Goal: Task Accomplishment & Management: Manage account settings

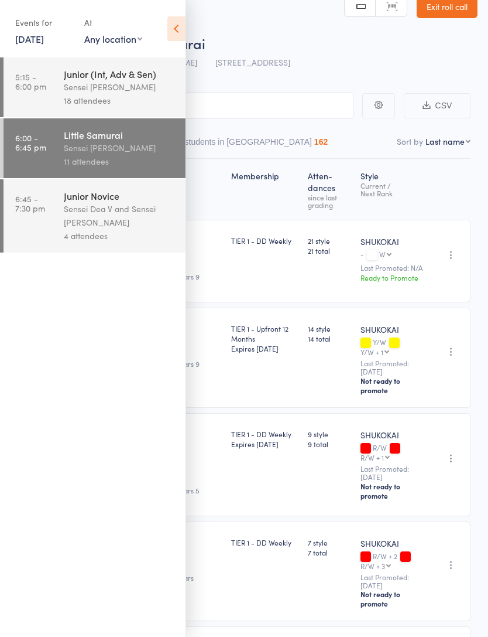
click at [135, 224] on div "Sensei Dea V and Sensei [PERSON_NAME]" at bounding box center [120, 215] width 112 height 27
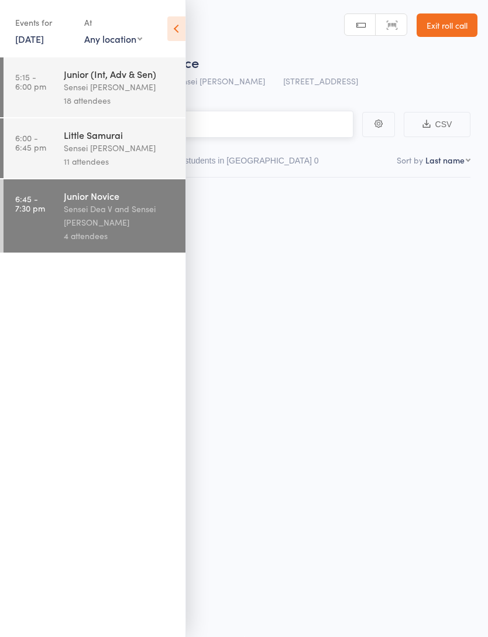
scroll to position [8, 0]
click at [98, 214] on div "Sensei Dea V and Sensei [PERSON_NAME]" at bounding box center [120, 215] width 112 height 27
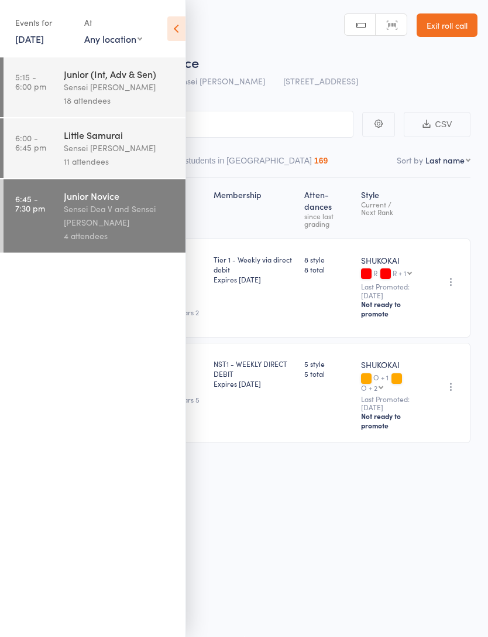
click at [183, 25] on icon at bounding box center [176, 28] width 18 height 25
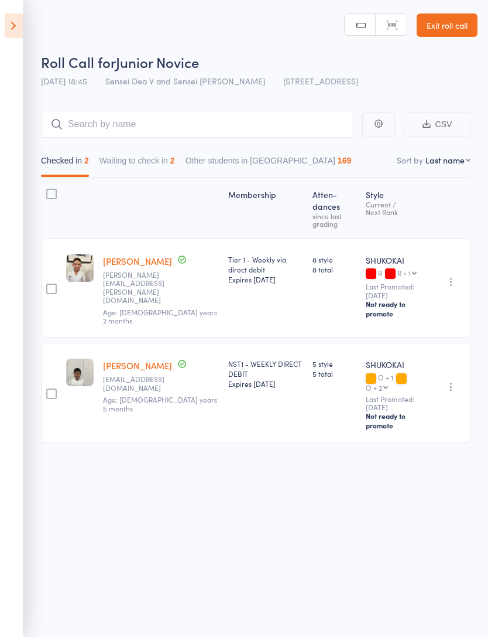
click at [167, 152] on button "Waiting to check in 2" at bounding box center [138, 163] width 76 height 27
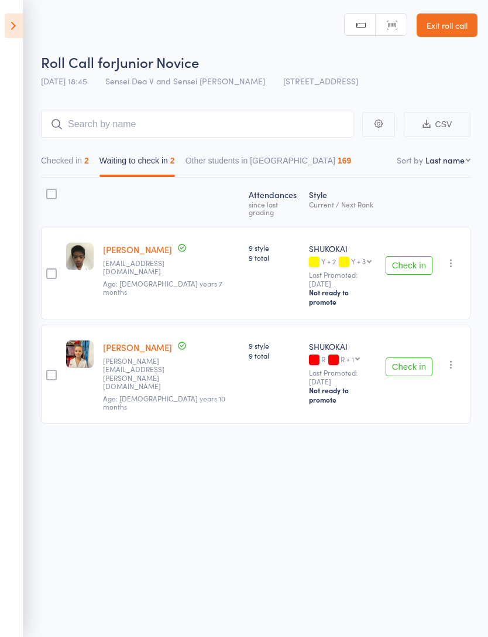
click at [413, 357] on button "Check in" at bounding box center [409, 366] width 47 height 19
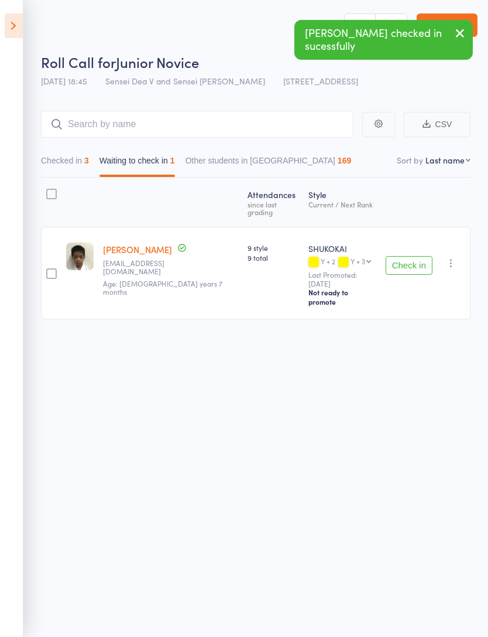
click at [82, 158] on button "Checked in 3" at bounding box center [65, 163] width 48 height 27
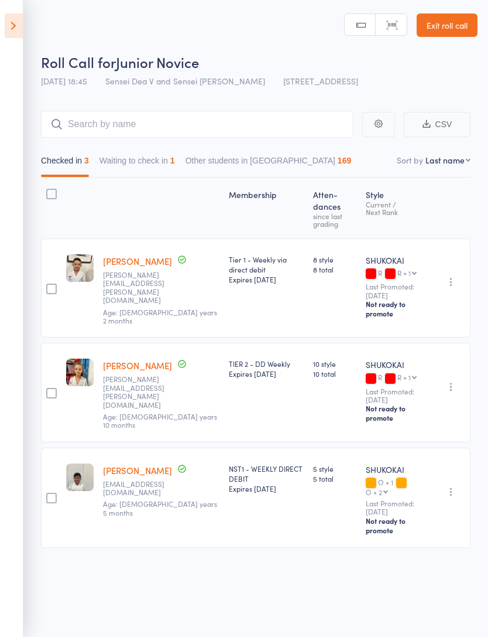
click at [457, 486] on icon "button" at bounding box center [452, 492] width 12 height 12
click at [409, 553] on li "Remove" at bounding box center [409, 561] width 97 height 16
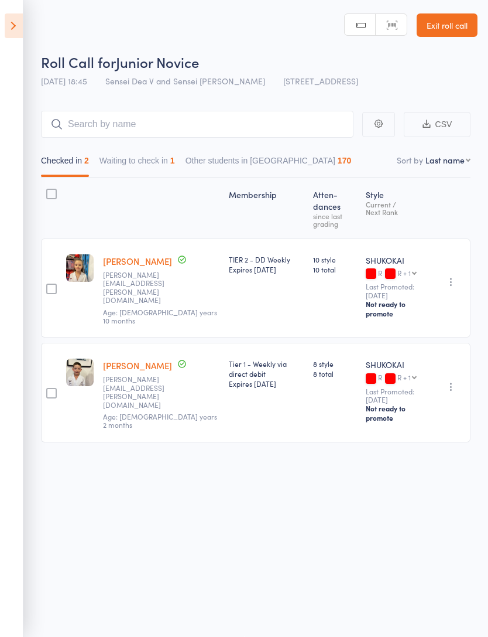
click at [170, 152] on button "Waiting to check in 1" at bounding box center [138, 163] width 76 height 27
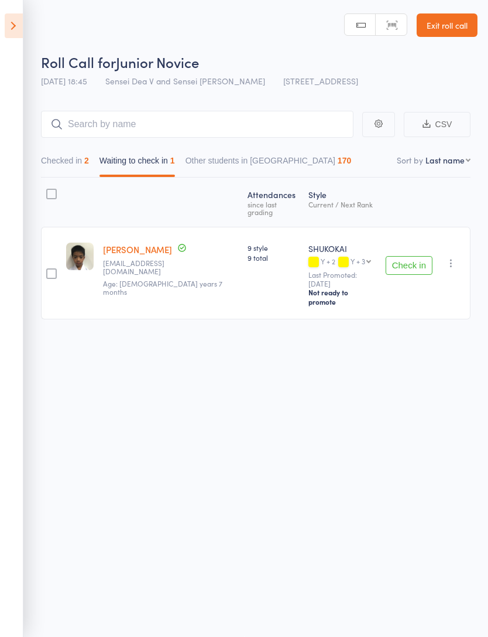
click at [421, 256] on button "Check in" at bounding box center [409, 265] width 47 height 19
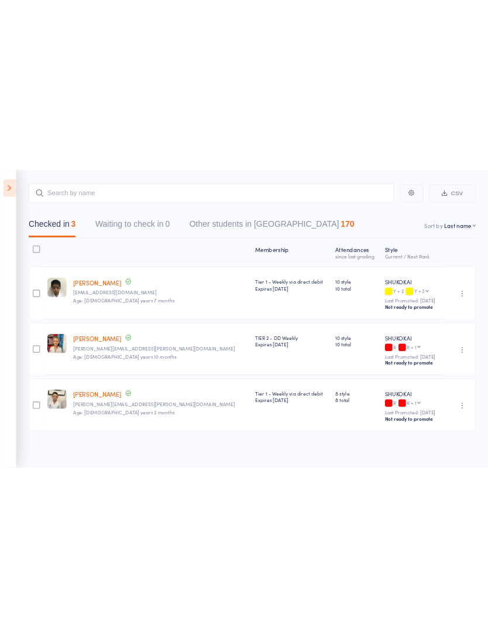
scroll to position [0, 0]
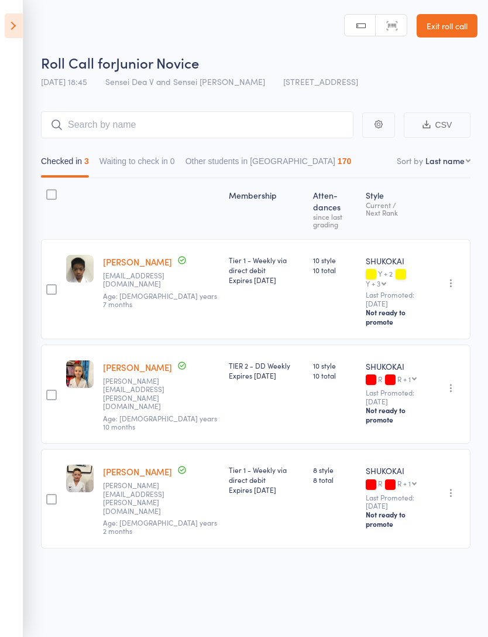
click at [12, 30] on icon at bounding box center [14, 25] width 18 height 25
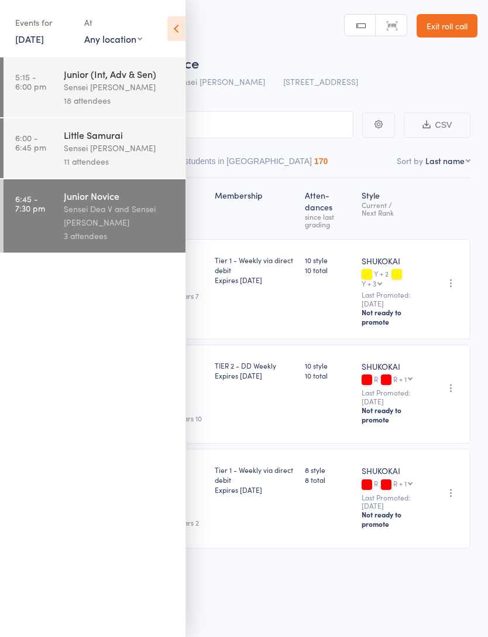
click at [314, 13] on header "Roll Call for Junior Novice 15 Aug 18:45 Sensei Dea V and Sensei Matthew P 96 T…" at bounding box center [244, 47] width 488 height 94
click at [164, 27] on div "Events for 15 Aug, 2025 15 Aug, 2025 August 2025 Sun Mon Tue Wed Thu Fri Sat 31…" at bounding box center [93, 29] width 186 height 59
click at [165, 33] on div "Events for 15 Aug, 2025 15 Aug, 2025 August 2025 Sun Mon Tue Wed Thu Fri Sat 31…" at bounding box center [93, 29] width 186 height 59
click at [178, 20] on icon at bounding box center [176, 28] width 18 height 25
click at [413, 71] on div "Roll Call for Junior Novice" at bounding box center [259, 62] width 437 height 19
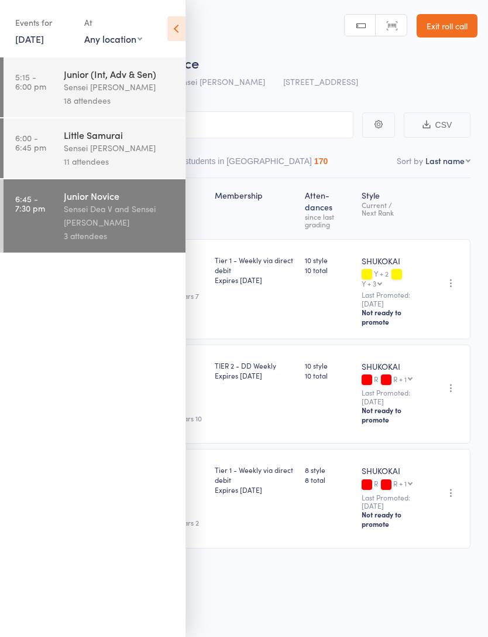
click at [173, 25] on icon at bounding box center [176, 28] width 18 height 25
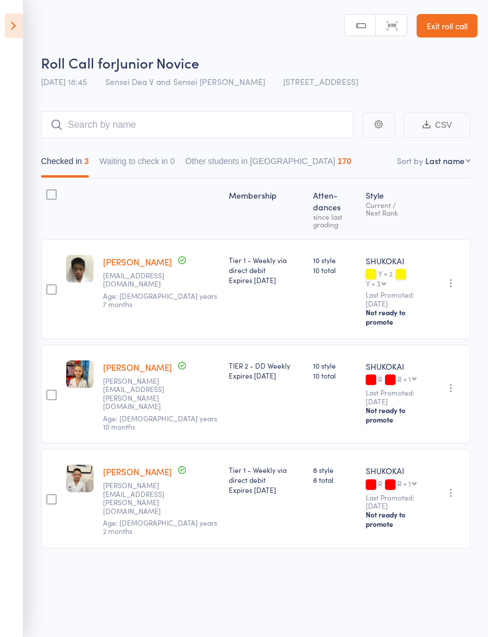
click at [454, 24] on link "Exit roll call" at bounding box center [447, 25] width 61 height 23
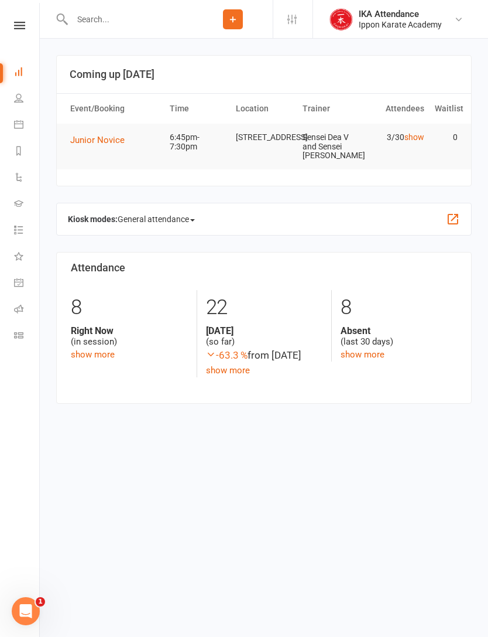
click at [16, 101] on icon at bounding box center [18, 97] width 9 height 9
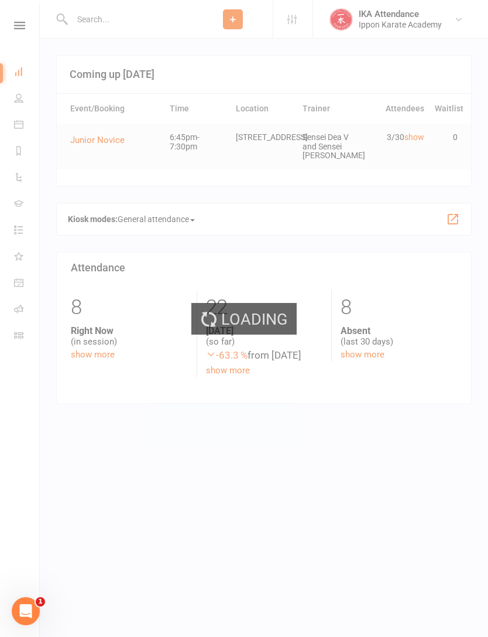
select select "100"
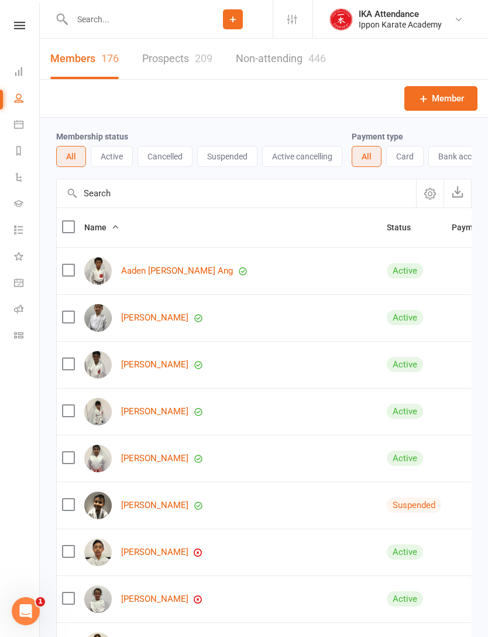
click at [88, 19] on input "text" at bounding box center [131, 19] width 125 height 16
type input "C"
